Goal: Go to known website: Access a specific website the user already knows

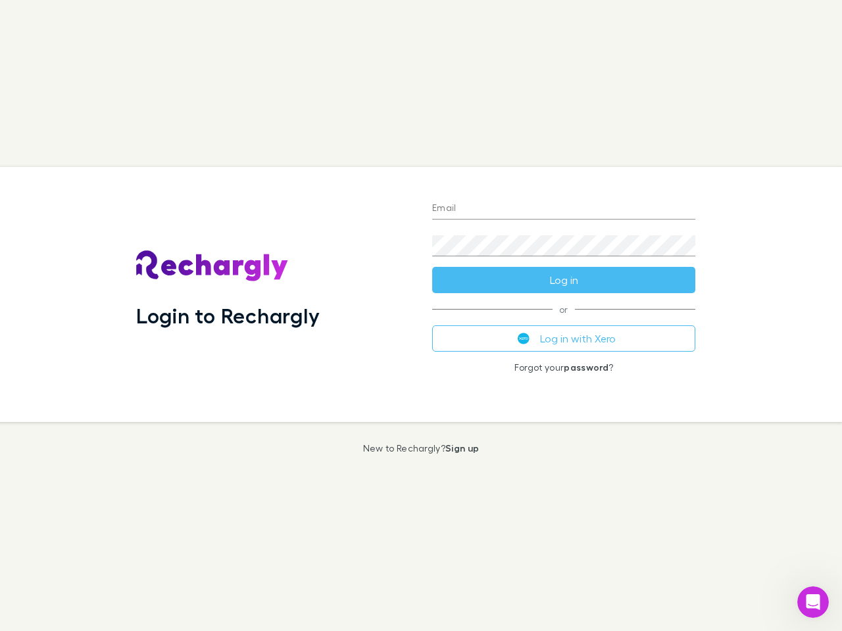
click at [421, 316] on div "Login to Rechargly" at bounding box center [274, 294] width 296 height 255
click at [563, 209] on input "Email" at bounding box center [563, 209] width 263 height 21
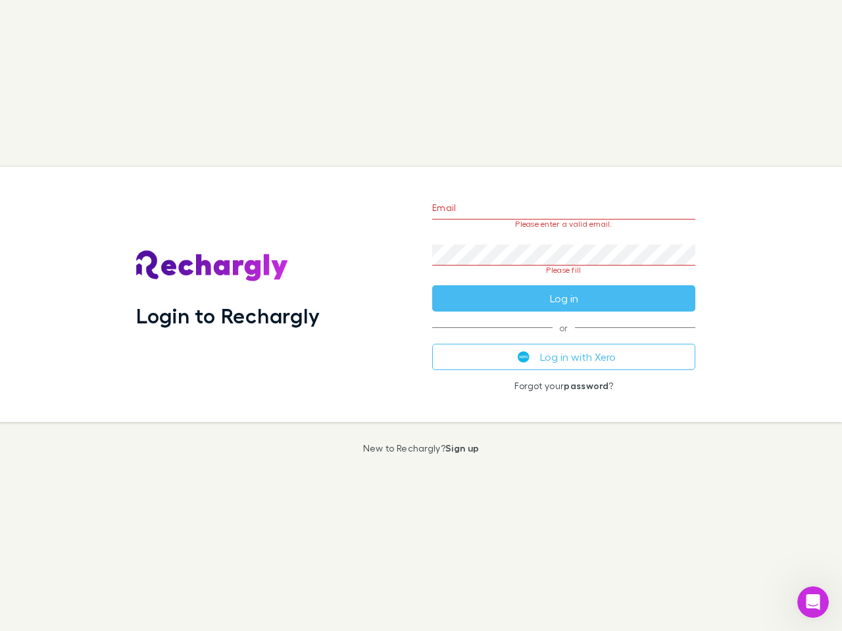
click at [563, 280] on form "Email Please enter a valid email. Password Please fill Log in" at bounding box center [563, 250] width 263 height 124
click at [563, 339] on div "Email Please enter a valid email. Password Please fill Log in or Log in with Xe…" at bounding box center [563, 294] width 284 height 255
click at [813, 602] on icon "Open Intercom Messenger" at bounding box center [813, 603] width 22 height 22
